Goal: Find specific page/section: Find specific page/section

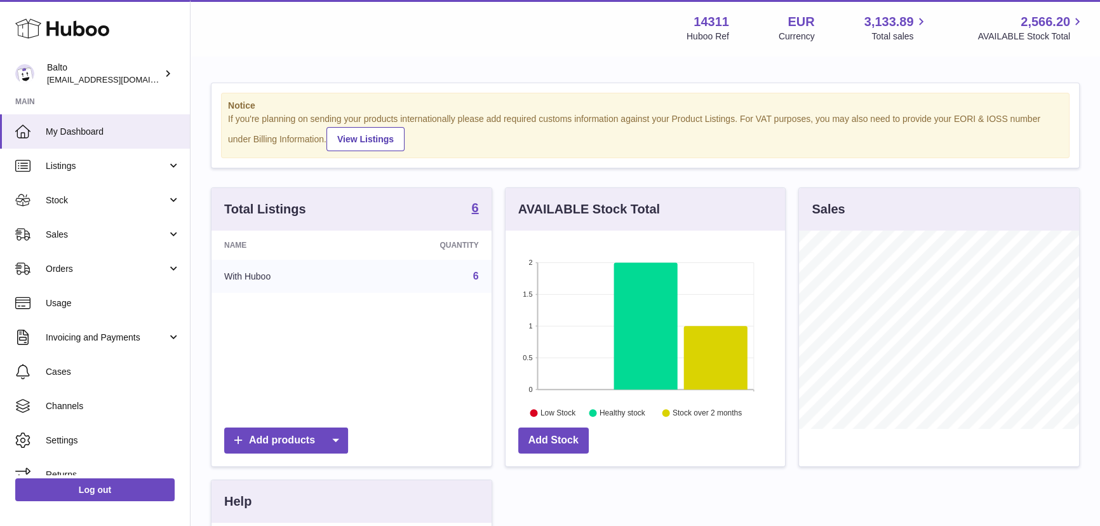
scroll to position [197, 279]
click at [98, 334] on span "Invoicing and Payments" at bounding box center [106, 337] width 121 height 12
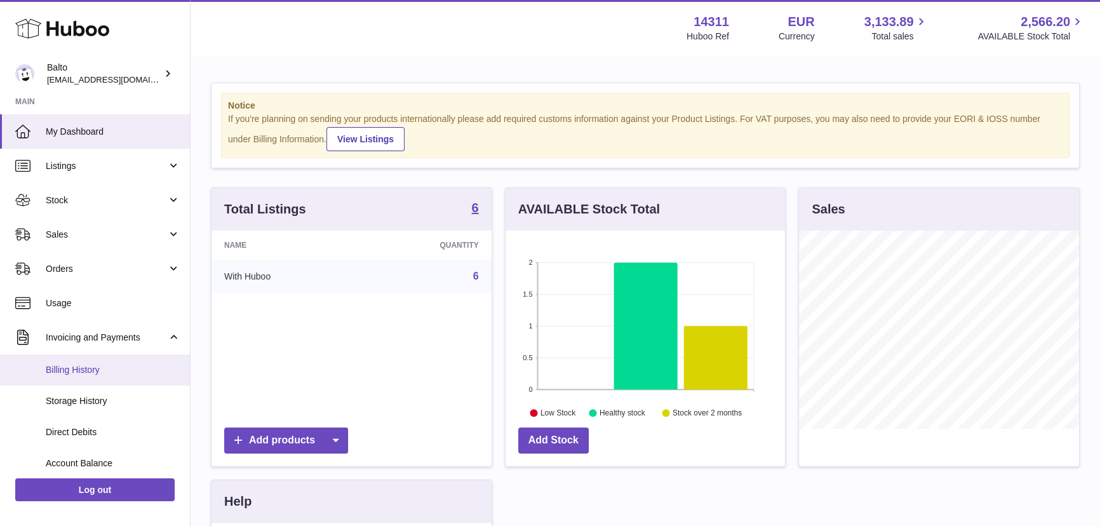
click at [114, 376] on link "Billing History" at bounding box center [95, 369] width 190 height 31
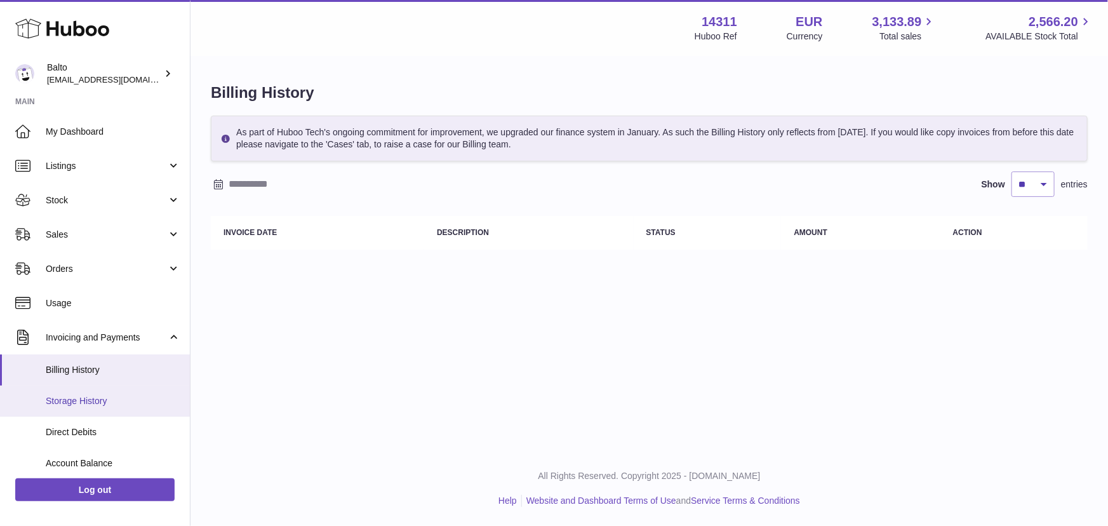
click at [105, 408] on link "Storage History" at bounding box center [95, 400] width 190 height 31
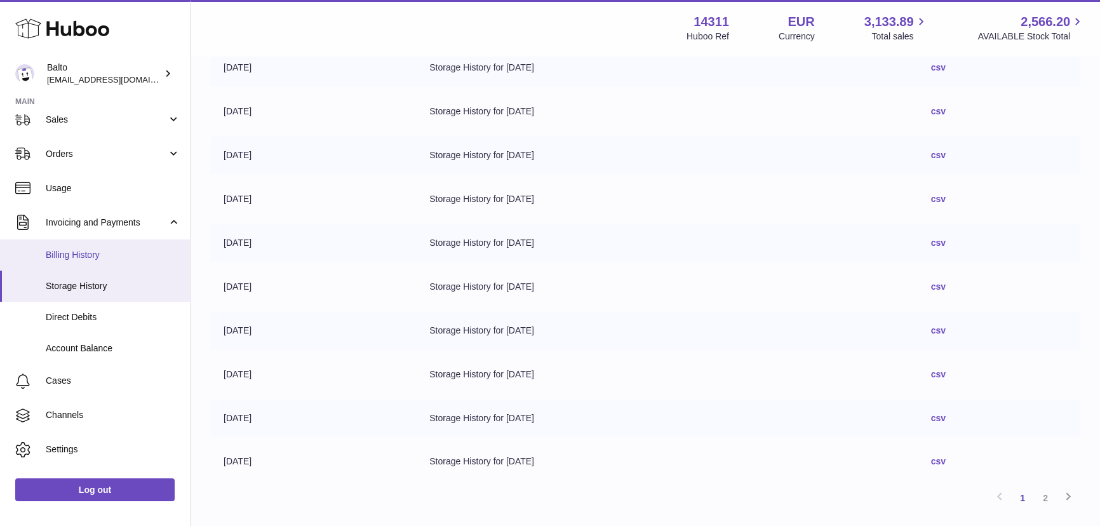
scroll to position [230, 0]
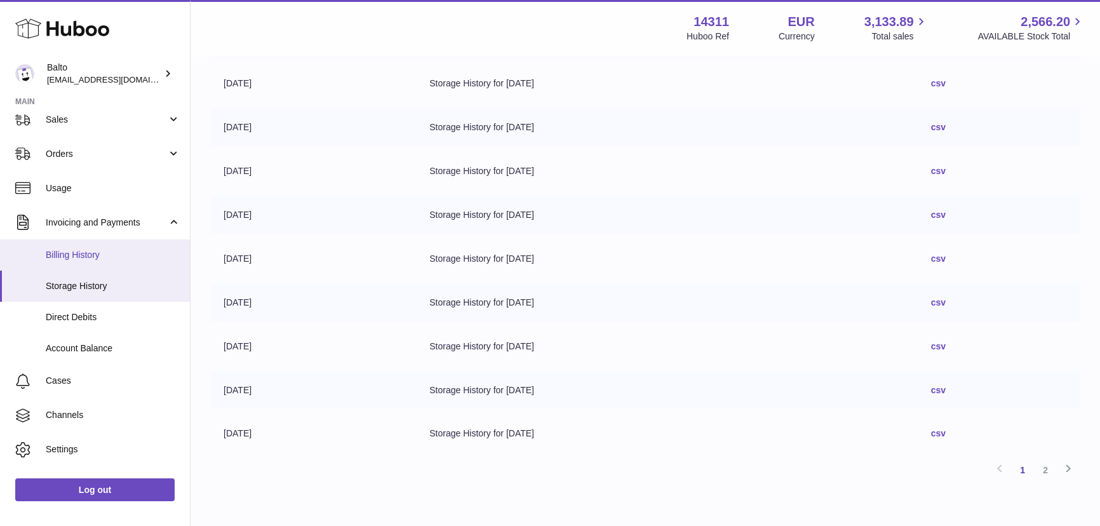
click at [84, 258] on span "Billing History" at bounding box center [113, 255] width 135 height 12
